Goal: Transaction & Acquisition: Purchase product/service

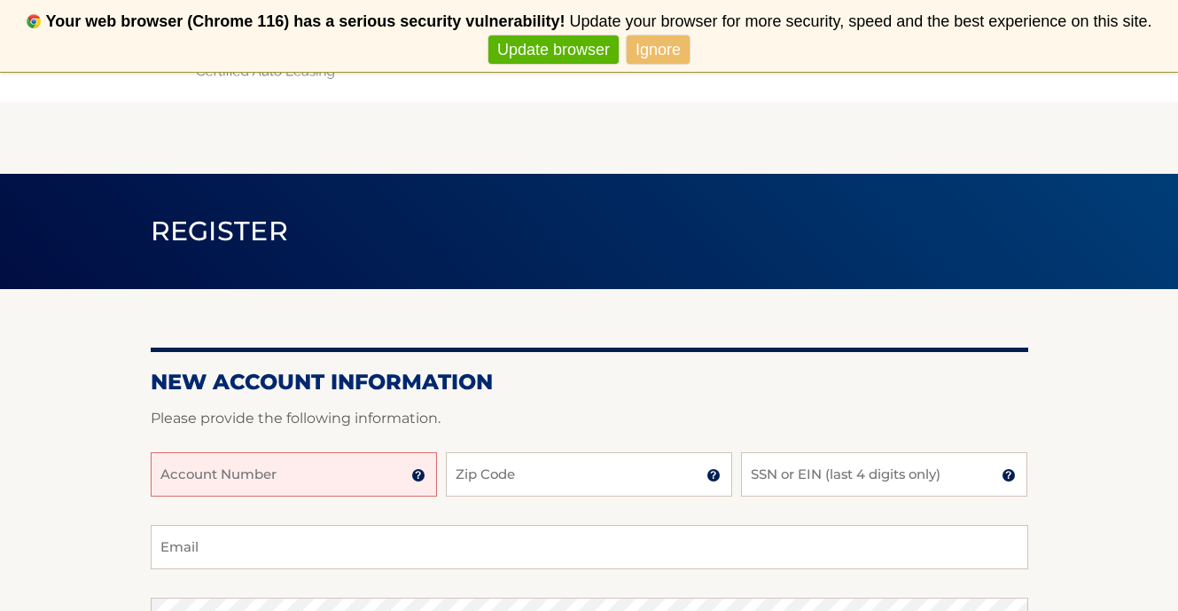
click at [296, 474] on input "Account Number" at bounding box center [294, 474] width 286 height 44
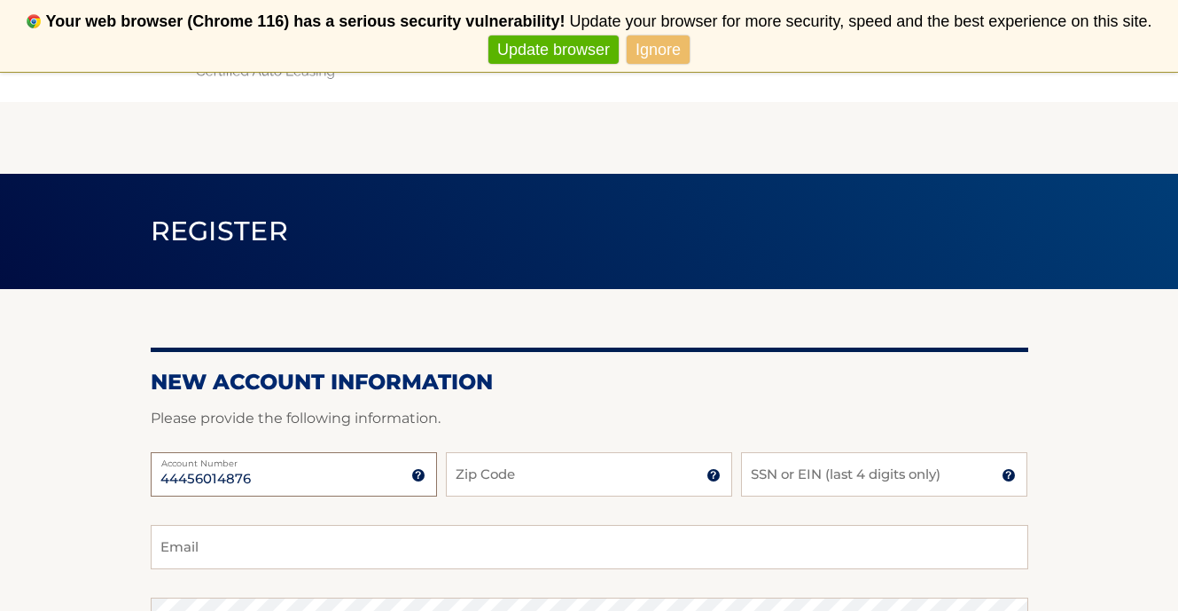
type input "44456014876"
click at [497, 476] on input "Zip Code" at bounding box center [589, 474] width 286 height 44
type input "11758"
click at [865, 476] on input "SSN or EIN (last 4 digits only)" at bounding box center [884, 474] width 286 height 44
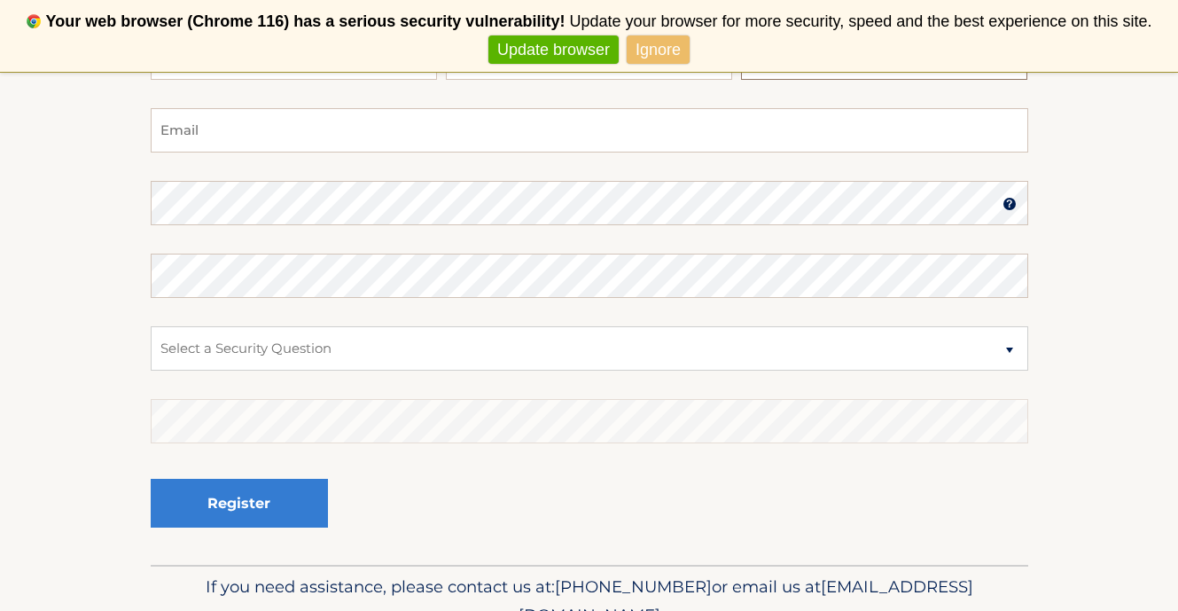
scroll to position [340, 0]
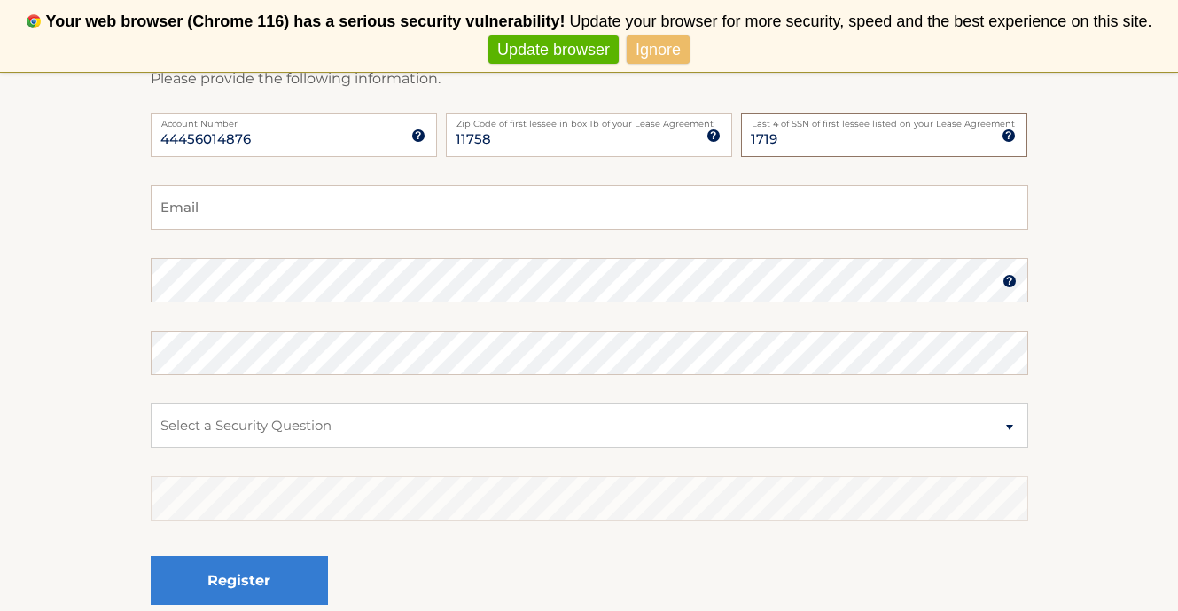
type input "1719"
click at [497, 194] on input "Email" at bounding box center [590, 207] width 878 height 44
type input "jencalogero@gmail.com"
click at [480, 422] on select "Select a Security Question What was the name of your elementary school? What is…" at bounding box center [590, 425] width 878 height 44
select select "2"
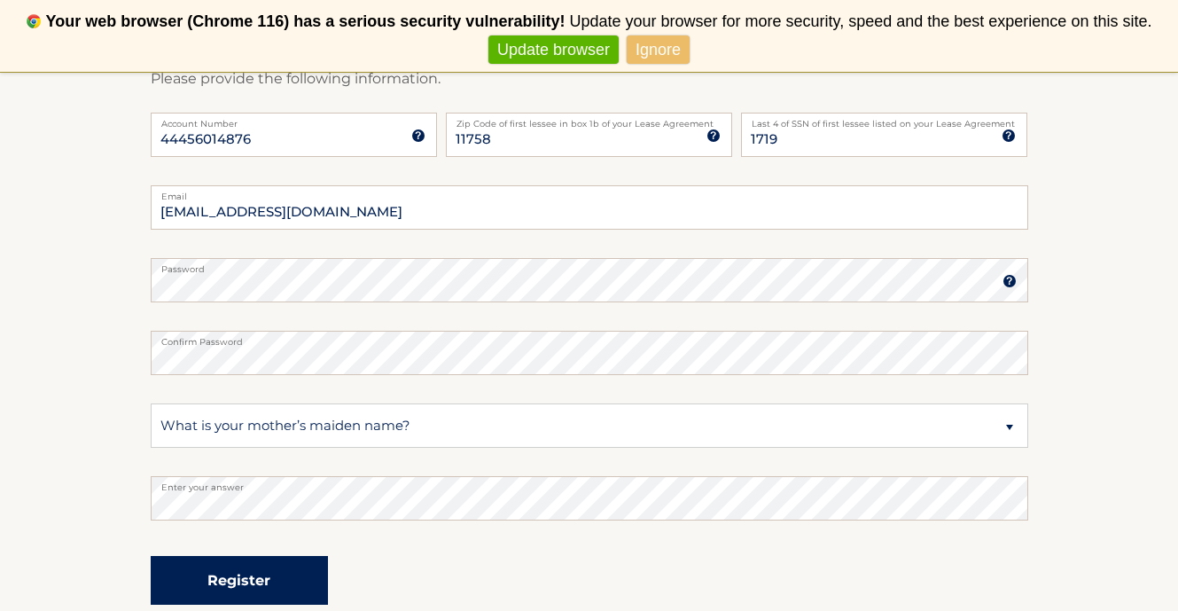
click at [223, 586] on button "Register" at bounding box center [239, 580] width 177 height 49
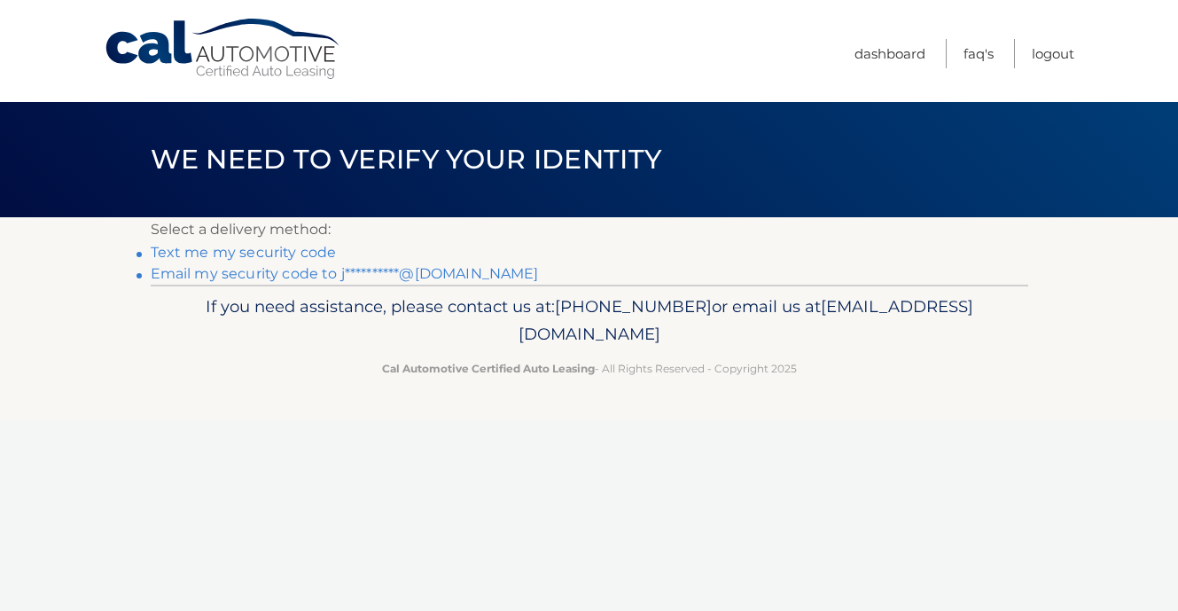
click at [277, 251] on link "Text me my security code" at bounding box center [244, 252] width 186 height 17
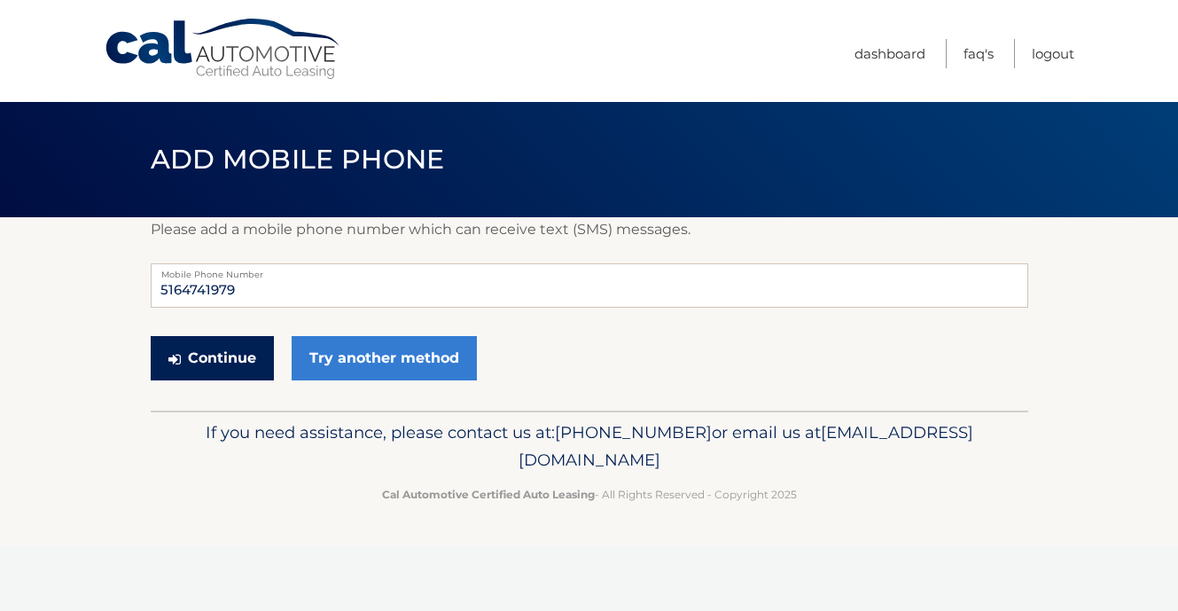
click at [215, 364] on button "Continue" at bounding box center [212, 358] width 123 height 44
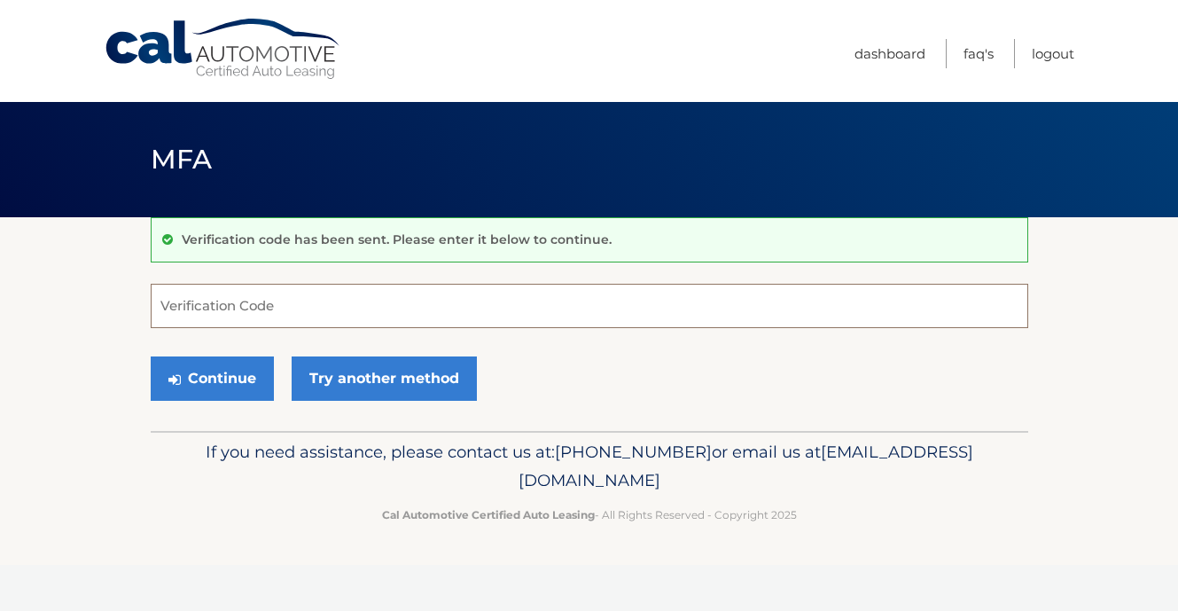
click at [261, 310] on input "Verification Code" at bounding box center [590, 306] width 878 height 44
type input "006820"
click at [240, 390] on button "Continue" at bounding box center [212, 378] width 123 height 44
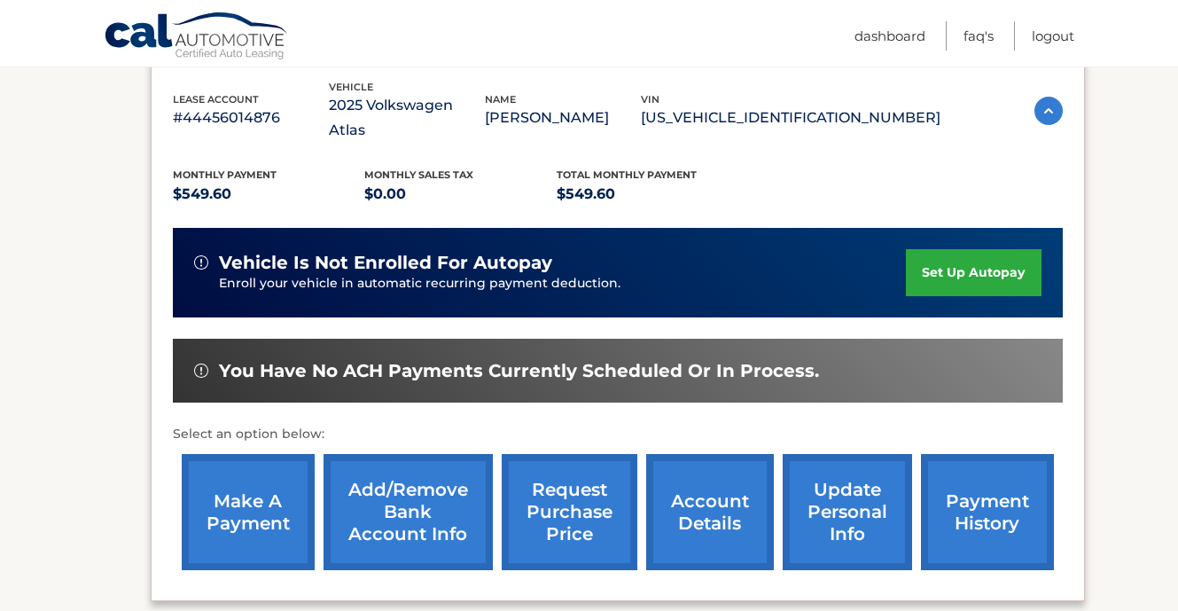
scroll to position [324, 0]
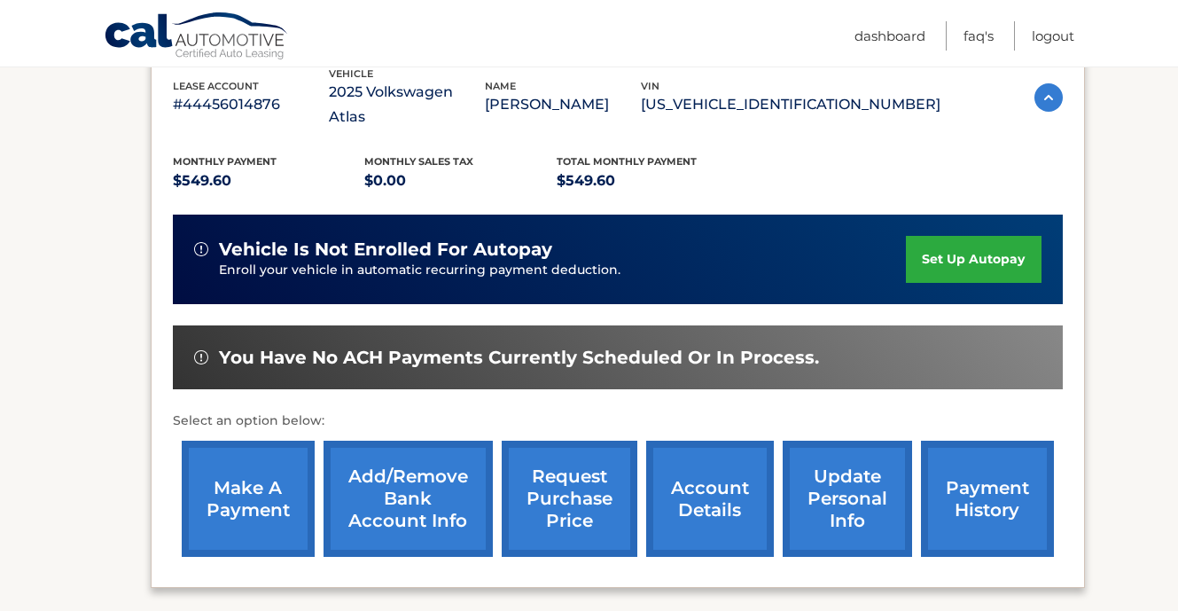
click at [255, 474] on link "make a payment" at bounding box center [248, 499] width 133 height 116
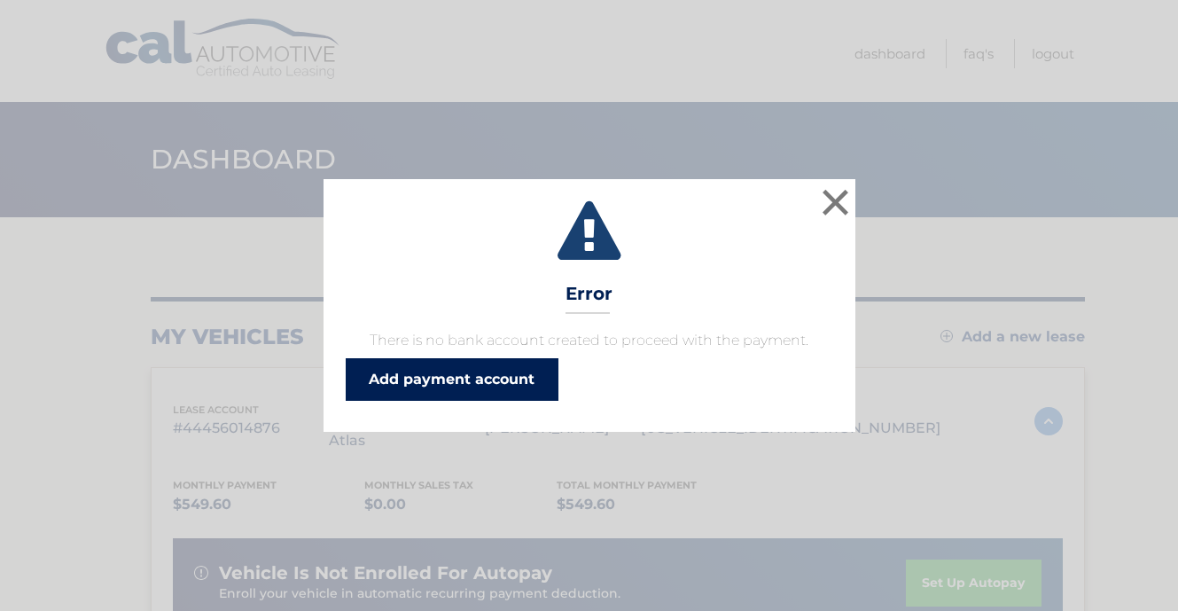
click at [465, 377] on link "Add payment account" at bounding box center [452, 379] width 213 height 43
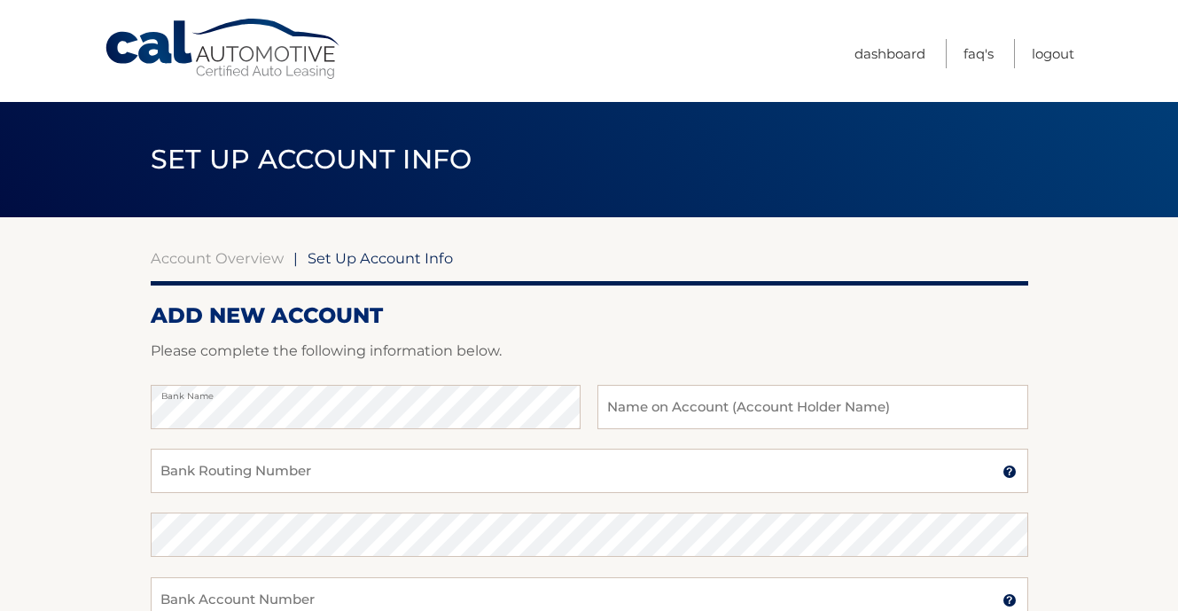
click at [727, 313] on h2 "ADD NEW ACCOUNT" at bounding box center [590, 315] width 878 height 27
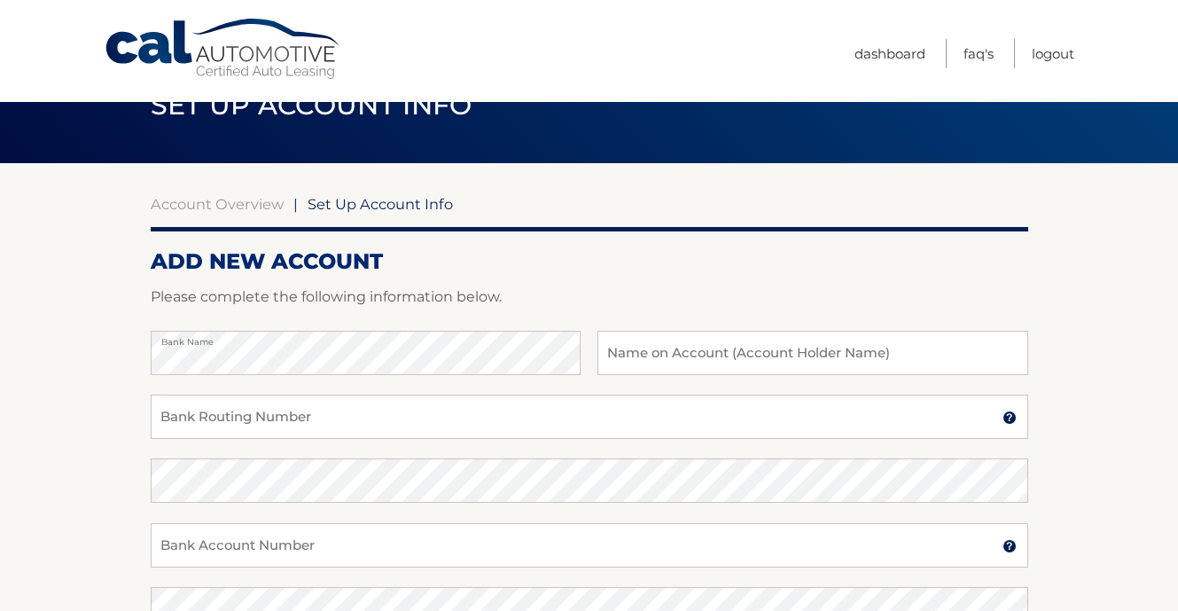
scroll to position [104, 0]
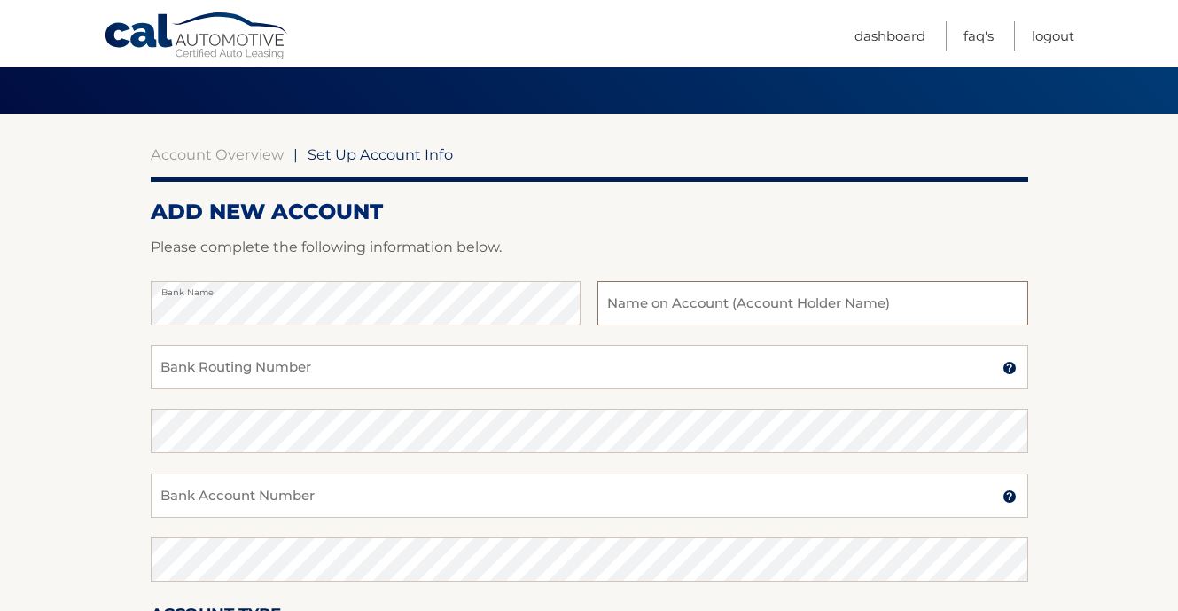
click at [736, 309] on input "text" at bounding box center [813, 303] width 430 height 44
type input "[PERSON_NAME]"
click at [574, 367] on input "Bank Routing Number" at bounding box center [590, 367] width 878 height 44
paste input "221480807"
type input "221480807"
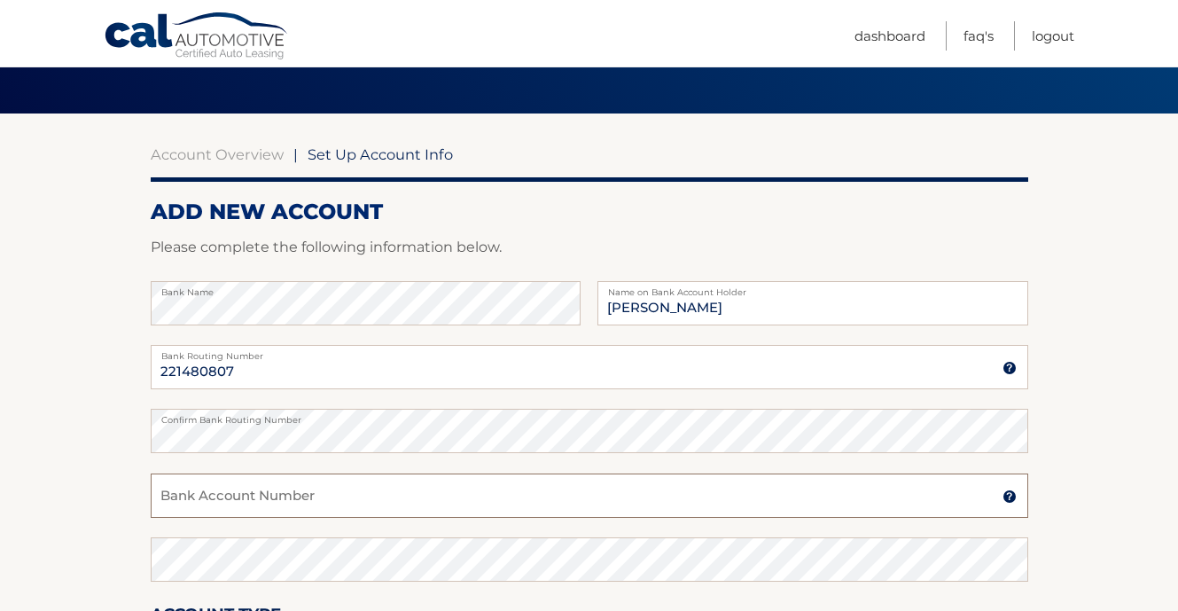
click at [311, 501] on input "Bank Account Number" at bounding box center [590, 495] width 878 height 44
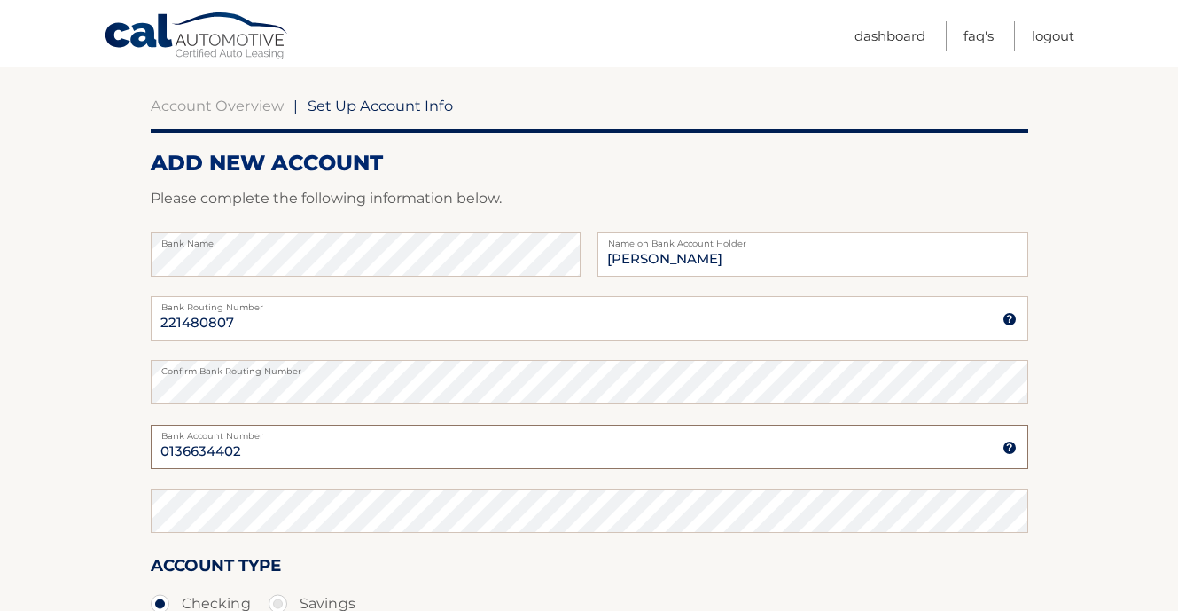
scroll to position [242, 0]
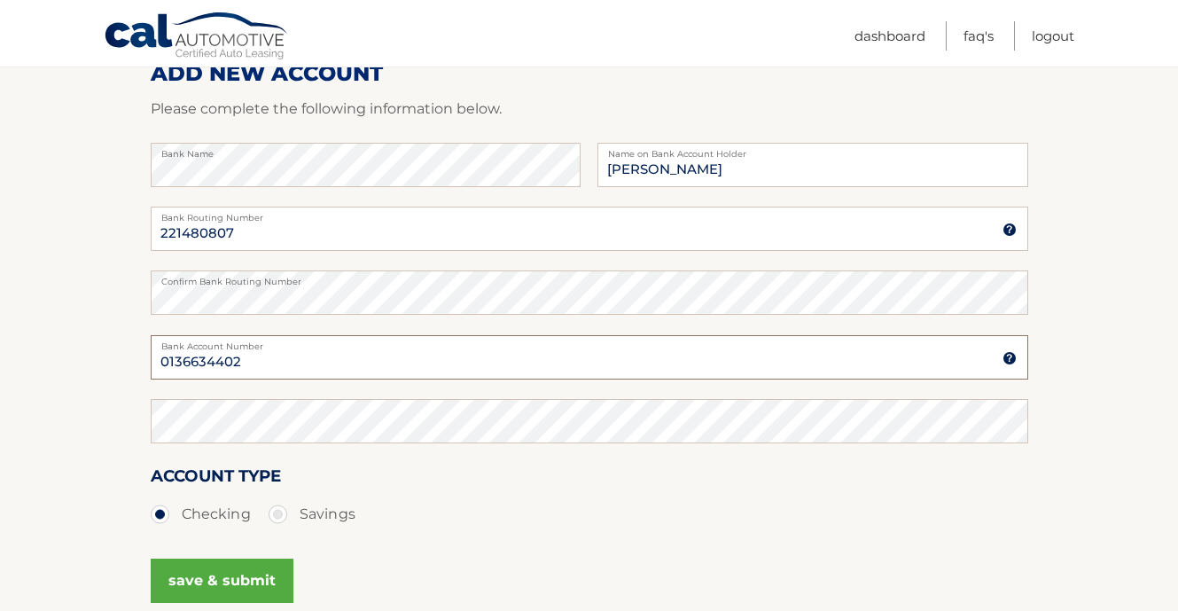
type input "0136634402"
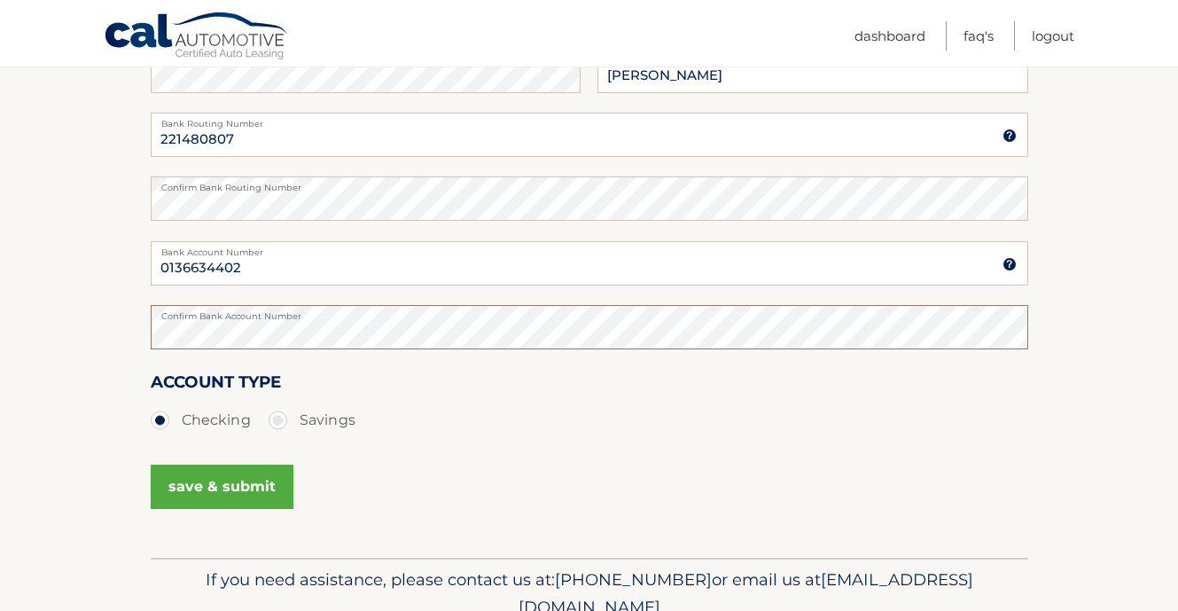
scroll to position [411, 0]
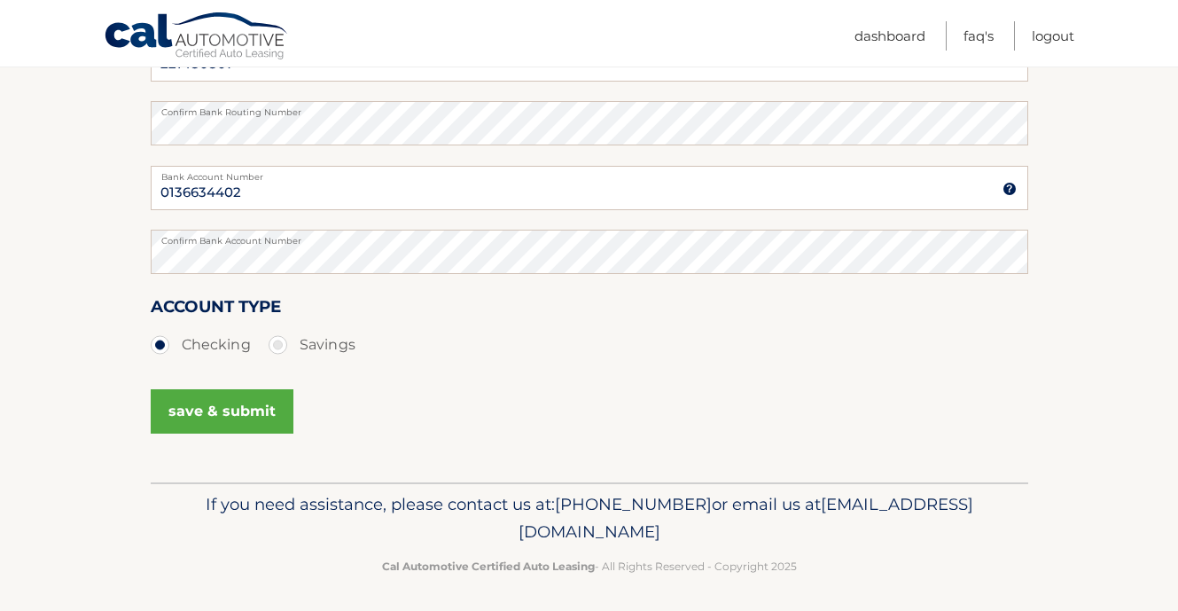
click at [246, 407] on button "save & submit" at bounding box center [222, 411] width 143 height 44
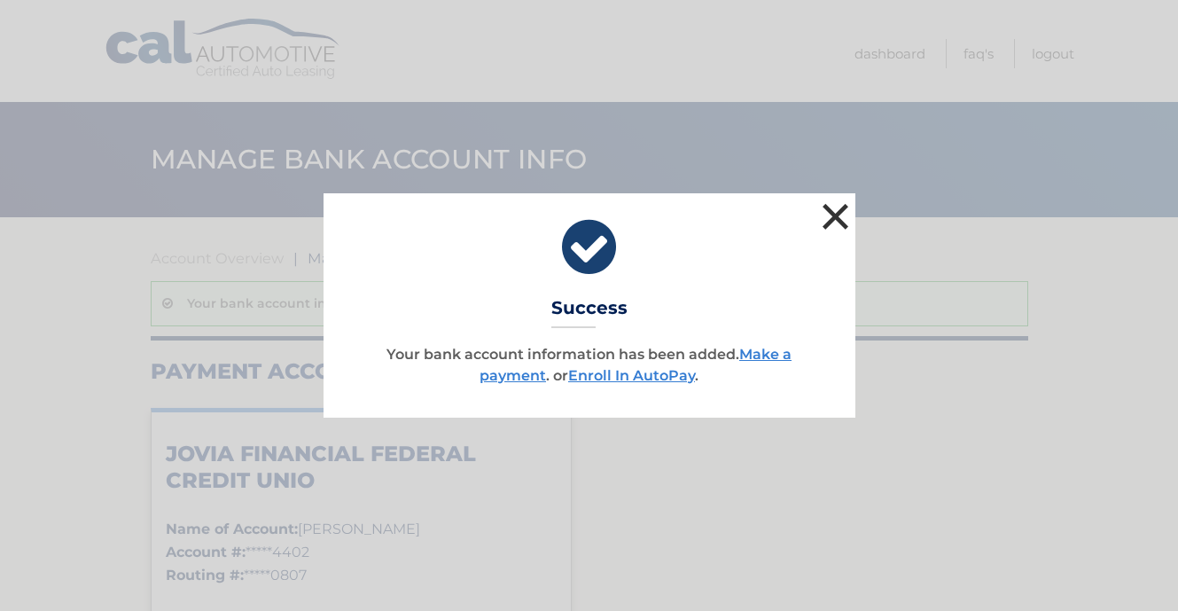
click at [834, 209] on button "×" at bounding box center [835, 216] width 35 height 35
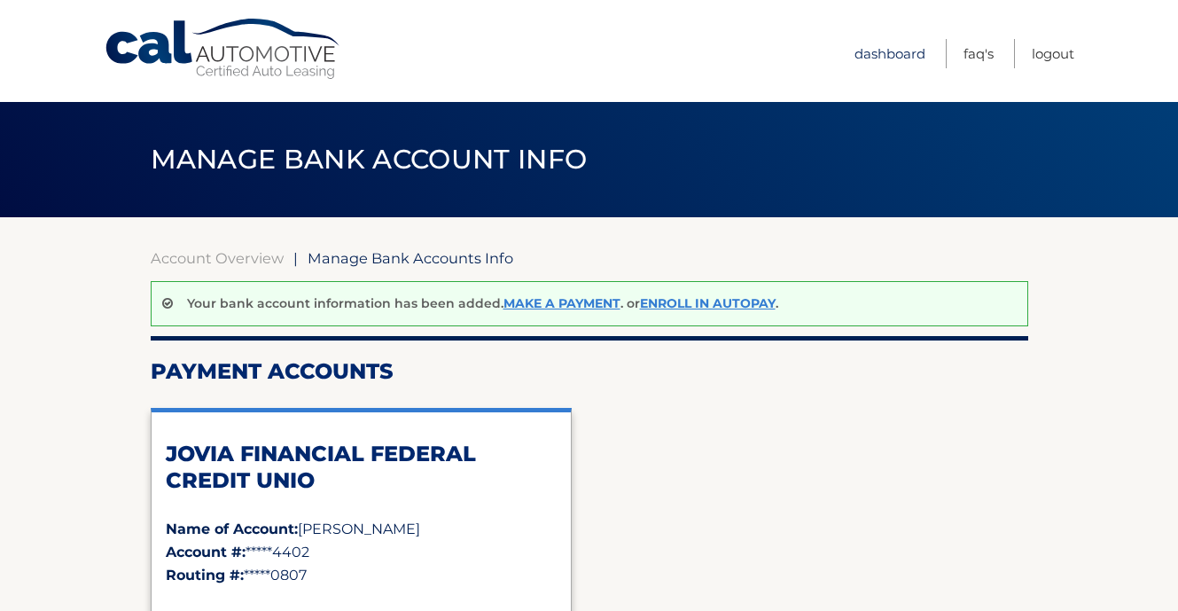
click at [884, 63] on link "Dashboard" at bounding box center [890, 53] width 71 height 29
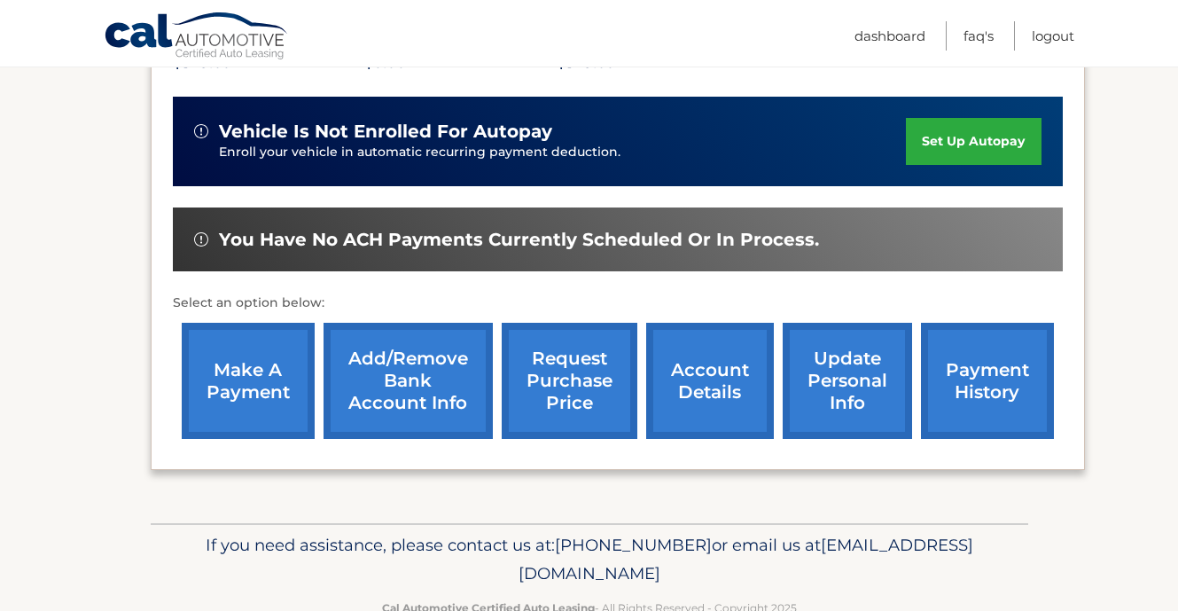
scroll to position [445, 0]
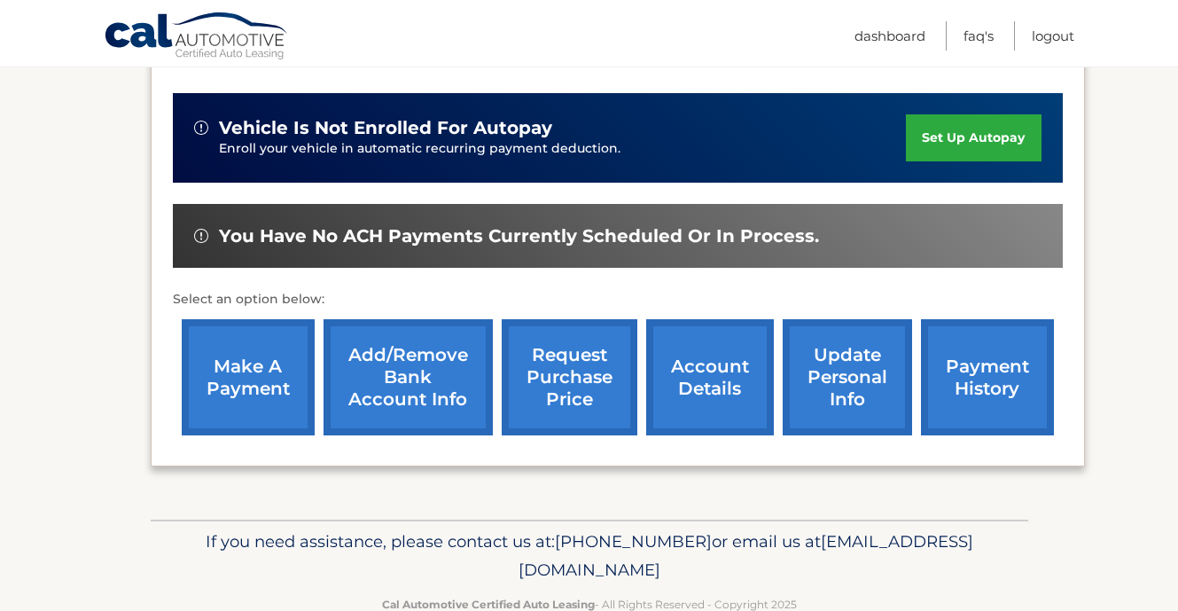
click at [248, 356] on link "make a payment" at bounding box center [248, 377] width 133 height 116
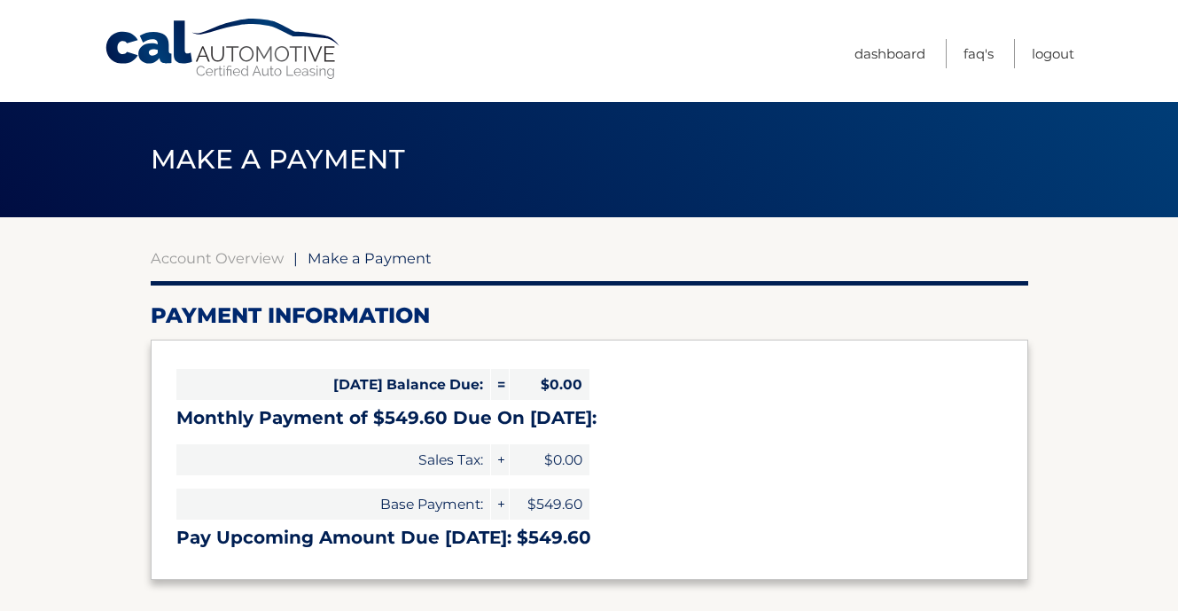
select select "NWJlNmI5NzktMDVkNC00Y2U2LTg2YTQtZWMwMDI4ZWFiZGM1"
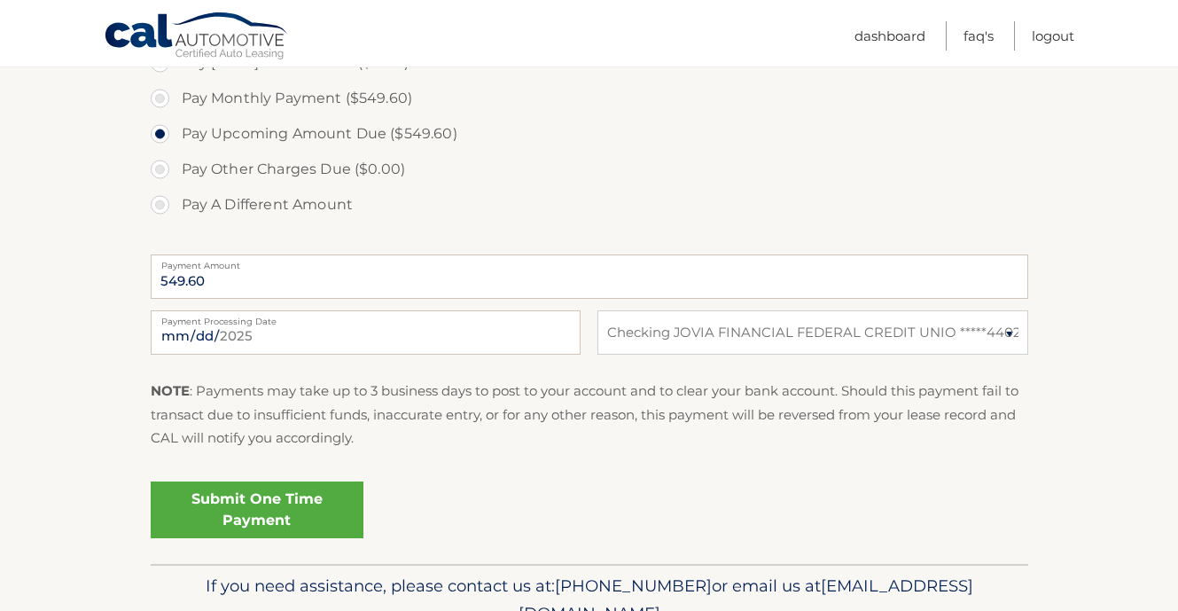
scroll to position [571, 0]
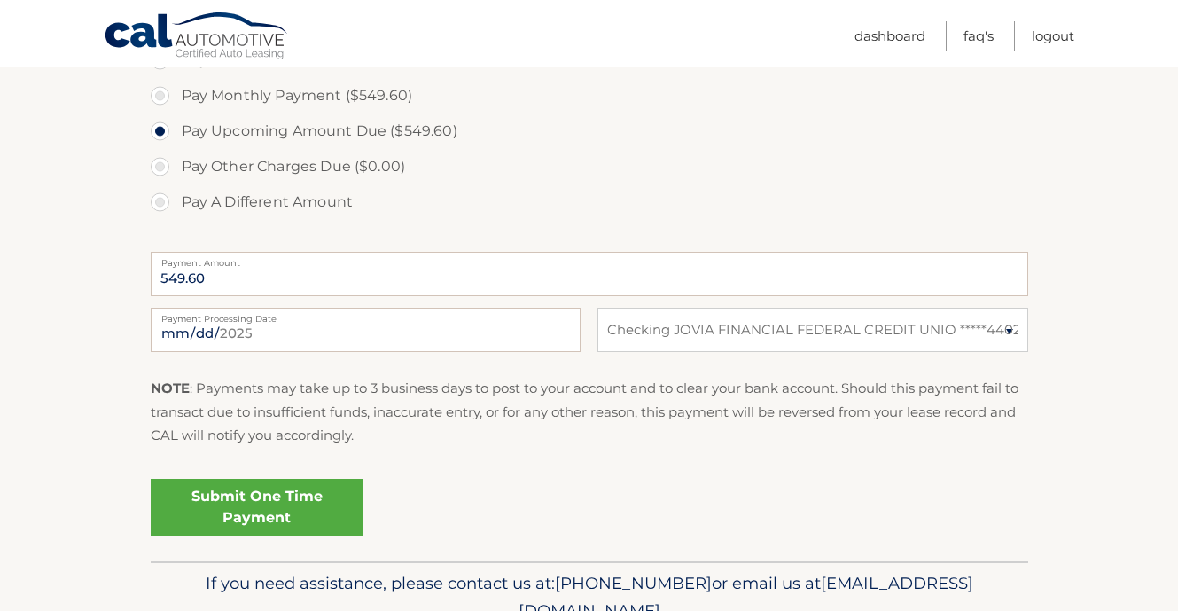
click at [243, 502] on link "Submit One Time Payment" at bounding box center [257, 507] width 213 height 57
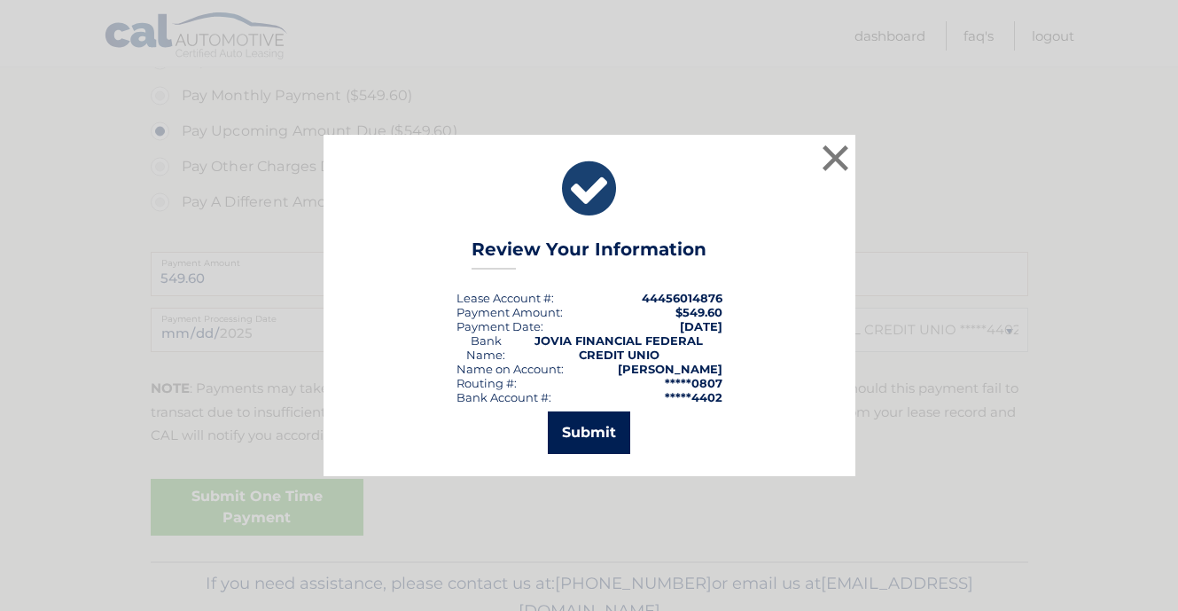
click at [577, 434] on button "Submit" at bounding box center [589, 432] width 82 height 43
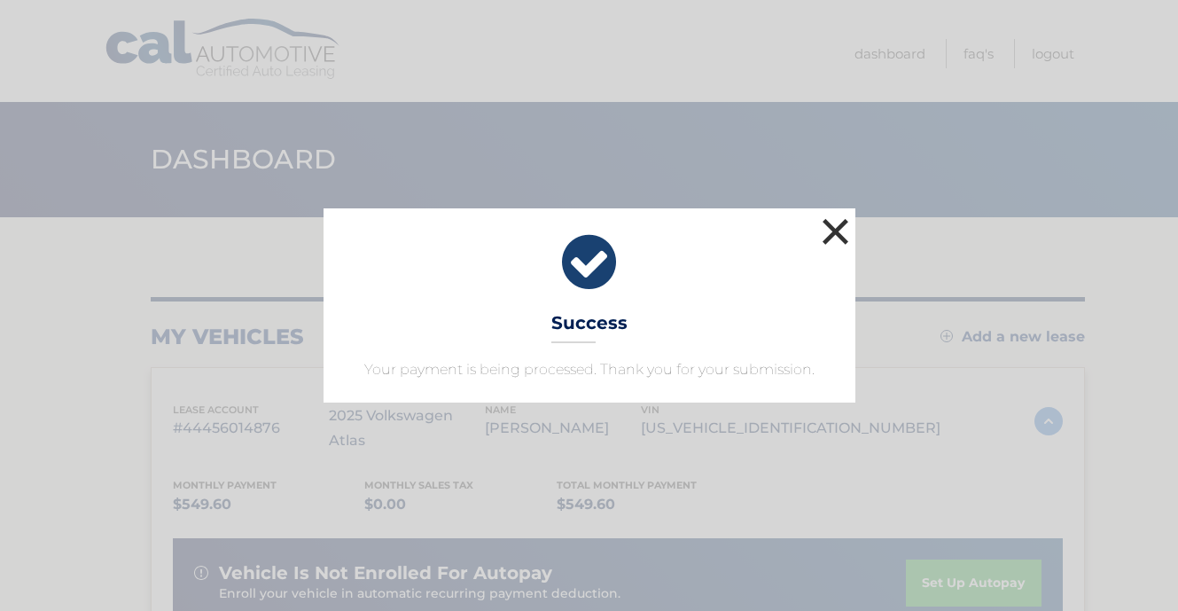
click at [829, 238] on button "×" at bounding box center [835, 231] width 35 height 35
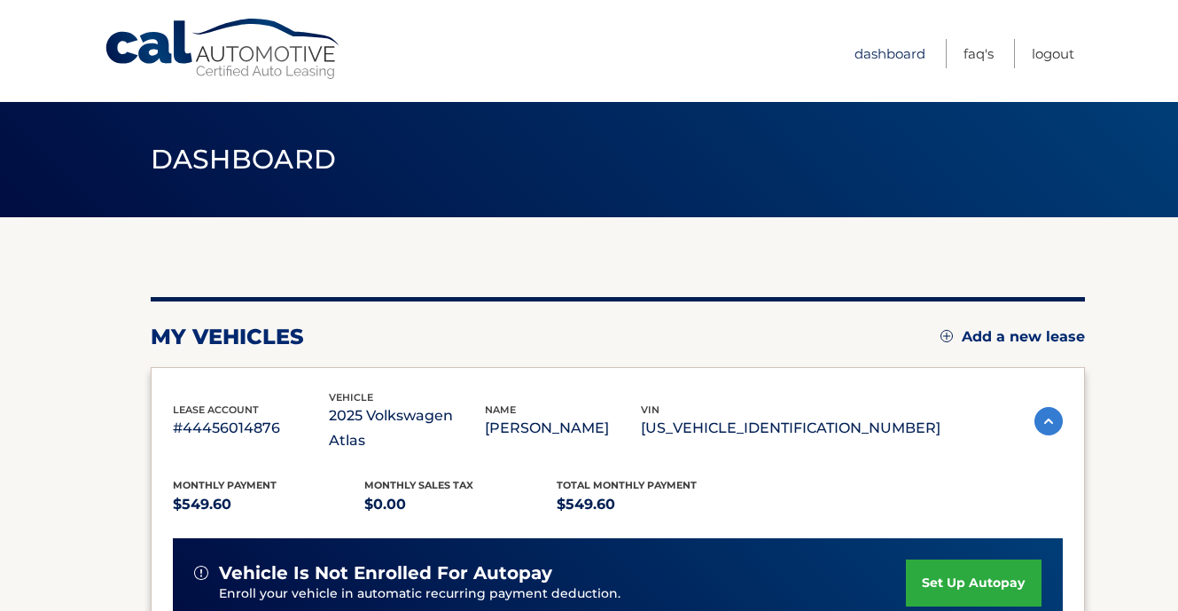
click at [872, 51] on link "Dashboard" at bounding box center [890, 53] width 71 height 29
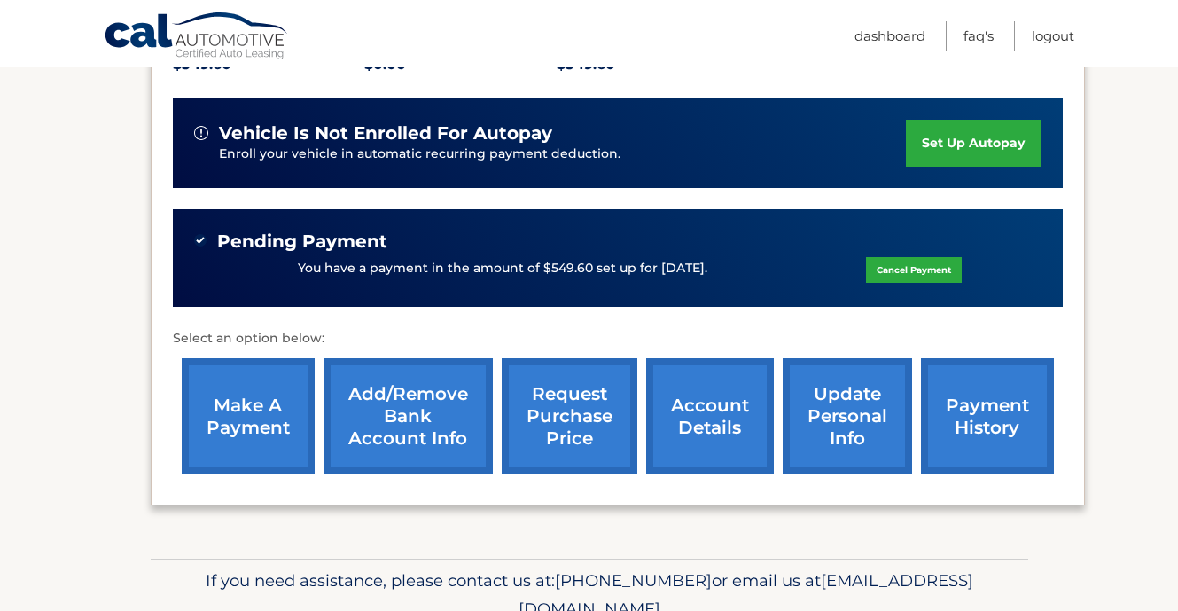
scroll to position [497, 0]
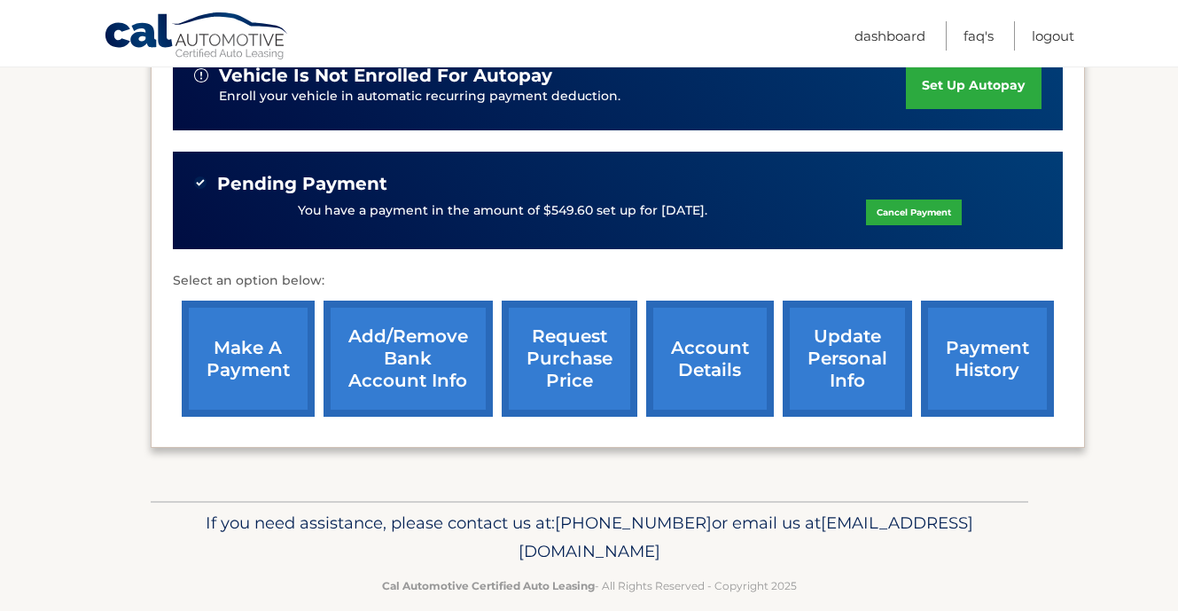
click at [699, 344] on link "account details" at bounding box center [710, 359] width 128 height 116
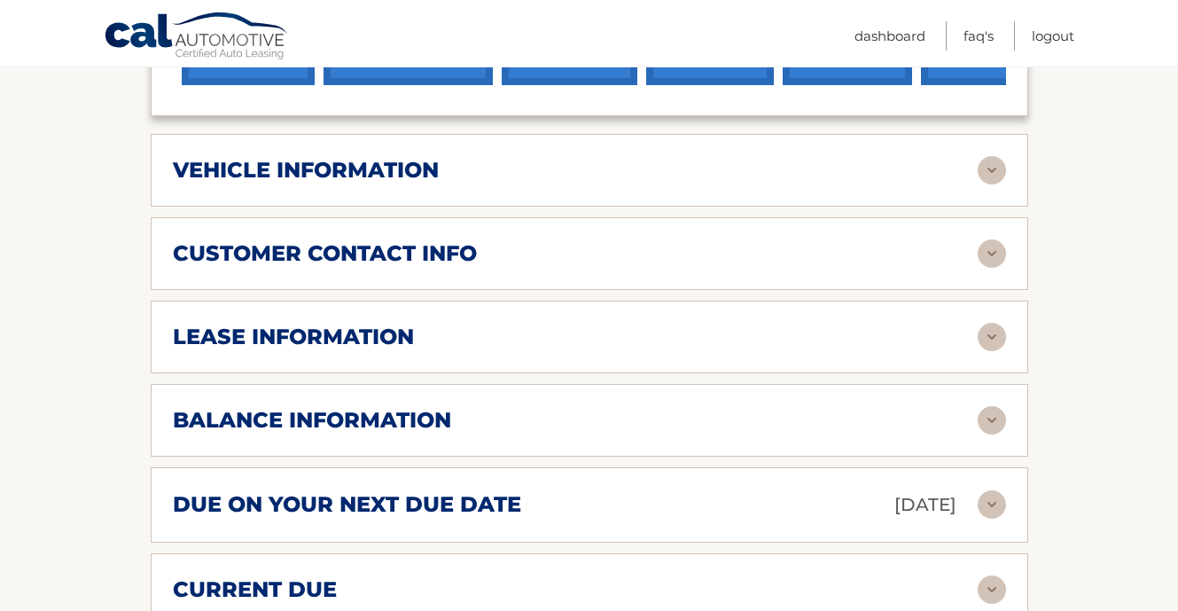
scroll to position [858, 0]
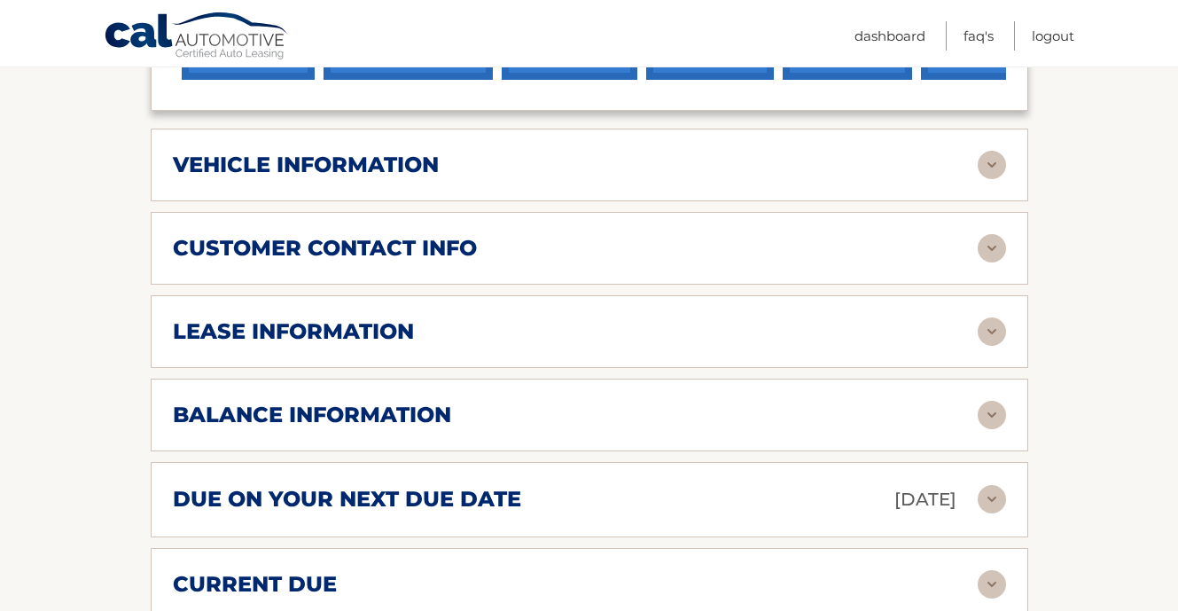
click at [712, 318] on div "lease information" at bounding box center [575, 331] width 805 height 27
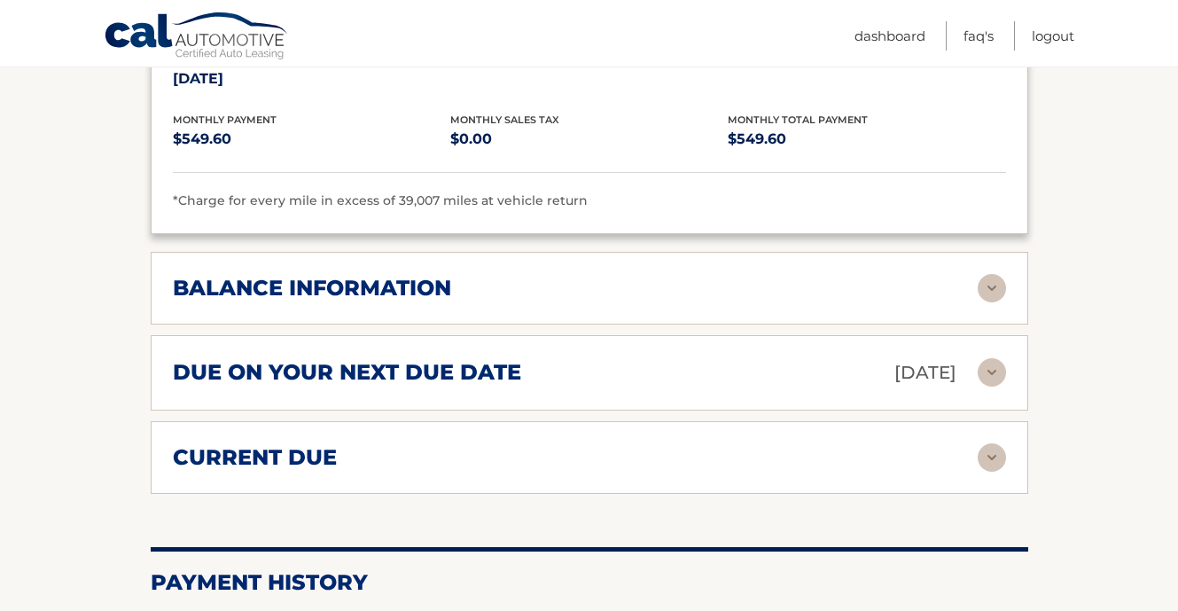
scroll to position [1318, 0]
click at [708, 274] on div "balance information" at bounding box center [575, 287] width 805 height 27
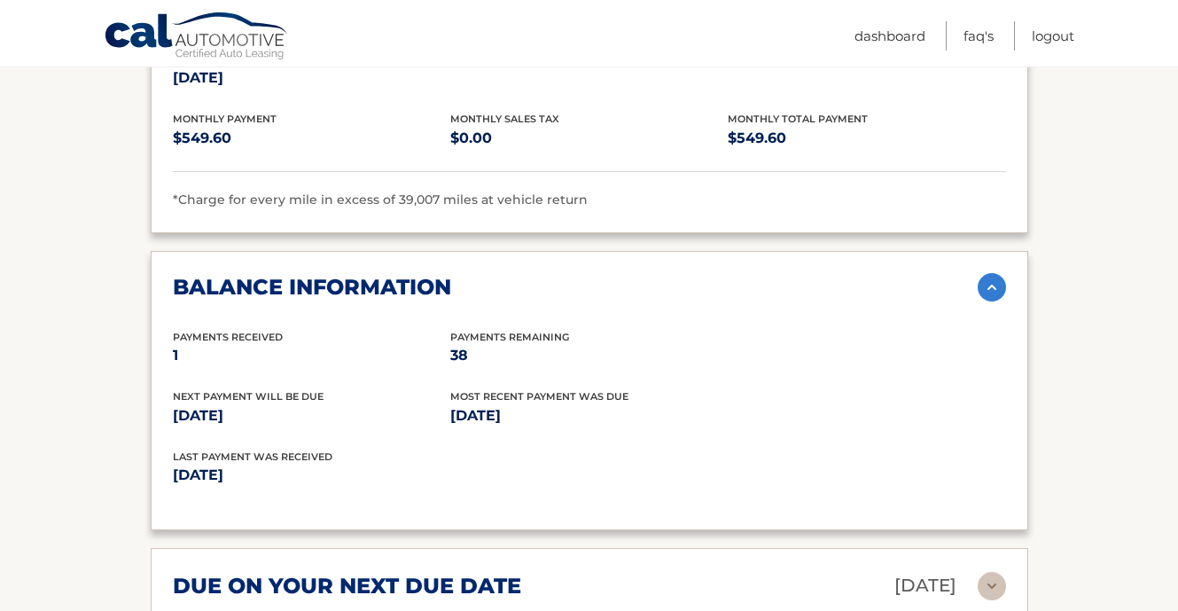
click at [709, 274] on div "balance information" at bounding box center [575, 287] width 805 height 27
